Goal: Task Accomplishment & Management: Complete application form

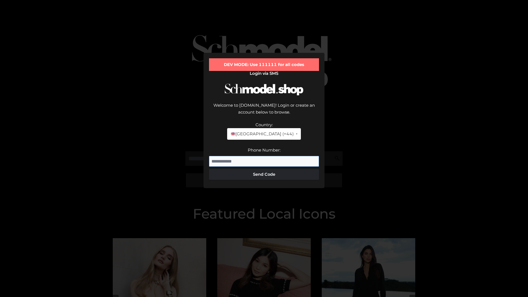
click at [264, 156] on input "Phone Number:" at bounding box center [264, 161] width 110 height 11
type input "**********"
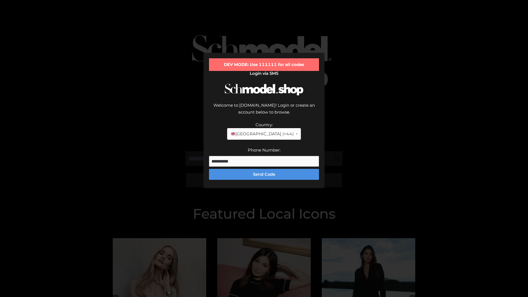
click at [264, 169] on button "Send Code" at bounding box center [264, 174] width 110 height 11
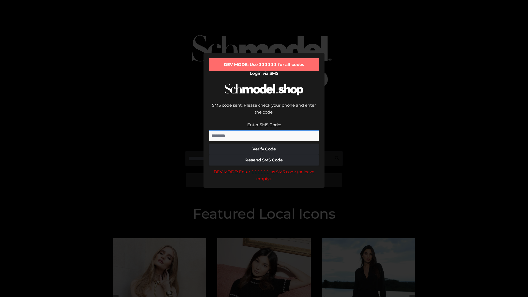
click at [264, 130] on input "Enter SMS Code:" at bounding box center [264, 135] width 110 height 11
type input "******"
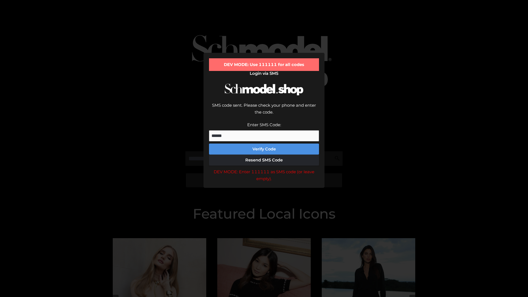
click at [264, 144] on button "Verify Code" at bounding box center [264, 149] width 110 height 11
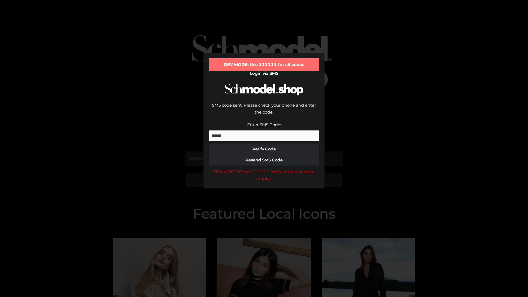
click at [264, 168] on div "DEV MODE: Enter 111111 as SMS code (or leave empty)." at bounding box center [264, 175] width 110 height 14
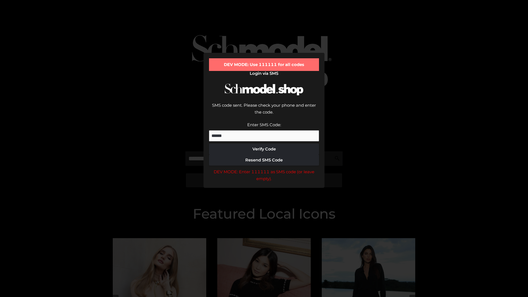
click at [264, 168] on div "DEV MODE: Enter 111111 as SMS code (or leave empty)." at bounding box center [264, 175] width 110 height 14
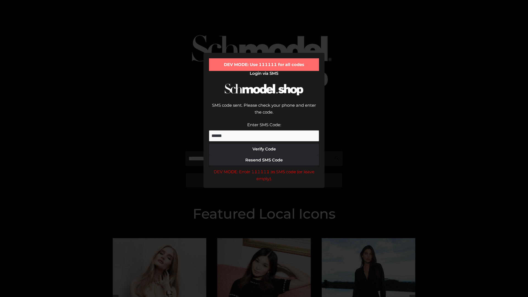
click at [264, 168] on div "DEV MODE: Enter 111111 as SMS code (or leave empty)." at bounding box center [264, 175] width 110 height 14
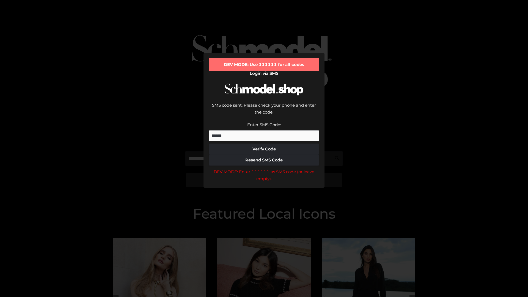
click at [264, 168] on div "DEV MODE: Enter 111111 as SMS code (or leave empty)." at bounding box center [264, 175] width 110 height 14
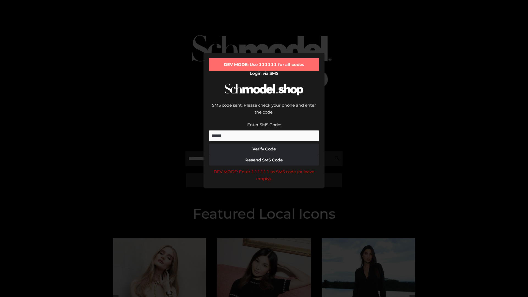
click at [264, 168] on div "DEV MODE: Enter 111111 as SMS code (or leave empty)." at bounding box center [264, 175] width 110 height 14
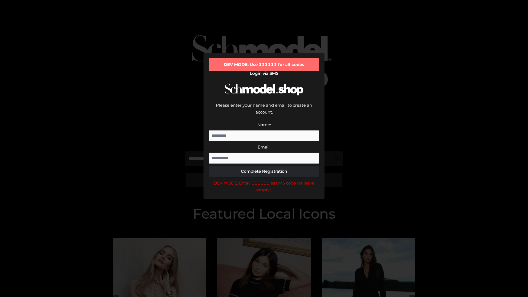
click at [264, 180] on div "DEV MODE: Enter 111111 as SMS code (or leave empty)." at bounding box center [264, 187] width 110 height 14
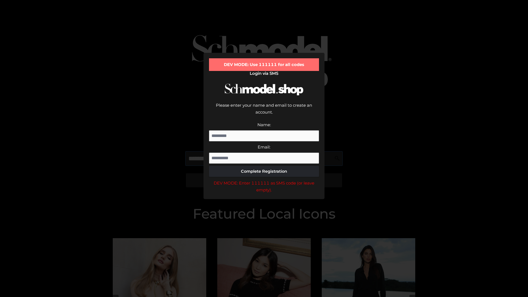
scroll to position [0, 14]
click at [264, 180] on div "DEV MODE: Enter 111111 as SMS code (or leave empty)." at bounding box center [264, 187] width 110 height 14
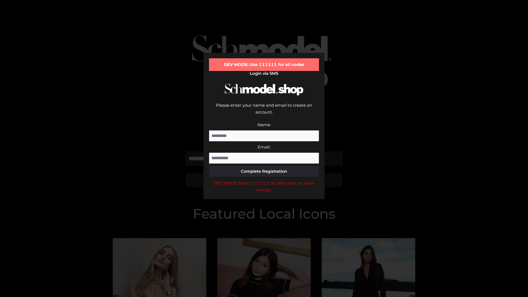
click at [264, 180] on div "DEV MODE: Enter 111111 as SMS code (or leave empty)." at bounding box center [264, 187] width 110 height 14
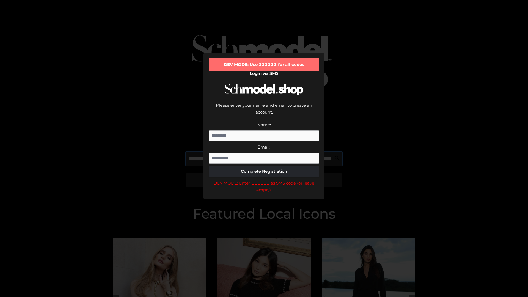
scroll to position [0, 48]
click at [264, 180] on div "DEV MODE: Enter 111111 as SMS code (or leave empty)." at bounding box center [264, 187] width 110 height 14
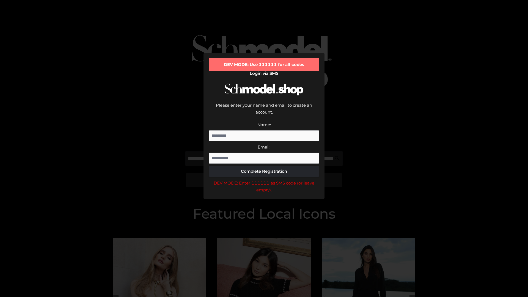
click at [264, 180] on div "DEV MODE: Enter 111111 as SMS code (or leave empty)." at bounding box center [264, 187] width 110 height 14
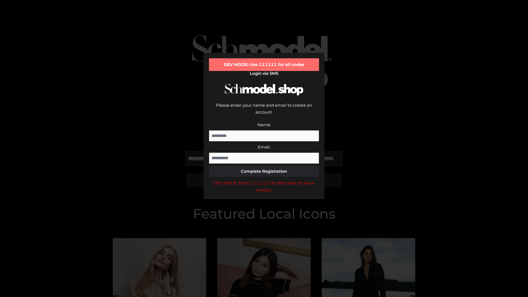
scroll to position [0, 80]
click at [264, 180] on div "DEV MODE: Enter 111111 as SMS code (or leave empty)." at bounding box center [264, 187] width 110 height 14
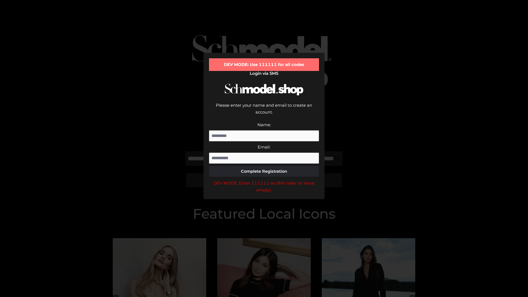
click at [264, 180] on div "DEV MODE: Enter 111111 as SMS code (or leave empty)." at bounding box center [264, 187] width 110 height 14
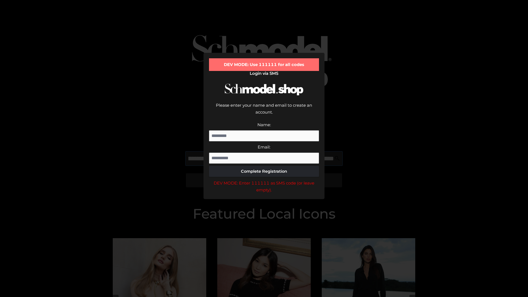
scroll to position [0, 113]
click at [264, 180] on div "DEV MODE: Enter 111111 as SMS code (or leave empty)." at bounding box center [264, 187] width 110 height 14
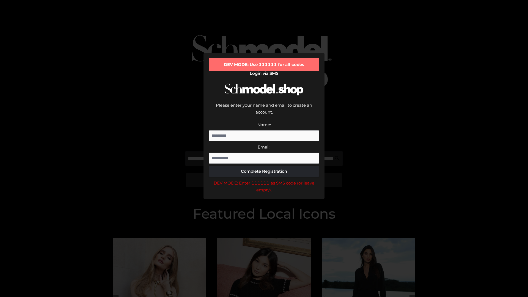
click at [264, 180] on div "DEV MODE: Enter 111111 as SMS code (or leave empty)." at bounding box center [264, 187] width 110 height 14
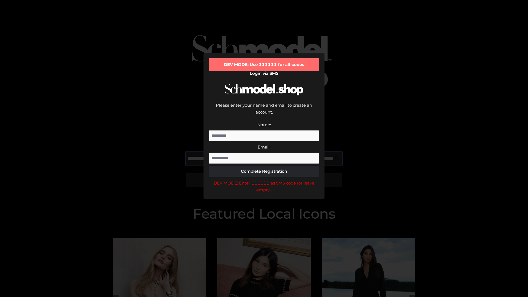
scroll to position [0, 148]
click at [264, 180] on div "DEV MODE: Enter 111111 as SMS code (or leave empty)." at bounding box center [264, 187] width 110 height 14
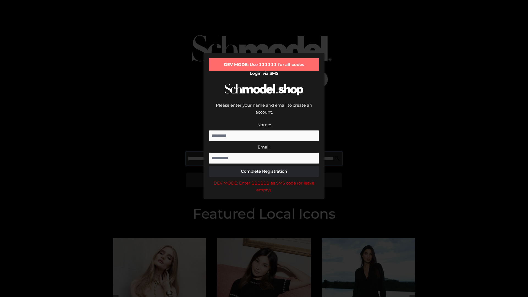
type input "**********"
